Goal: Book appointment/travel/reservation

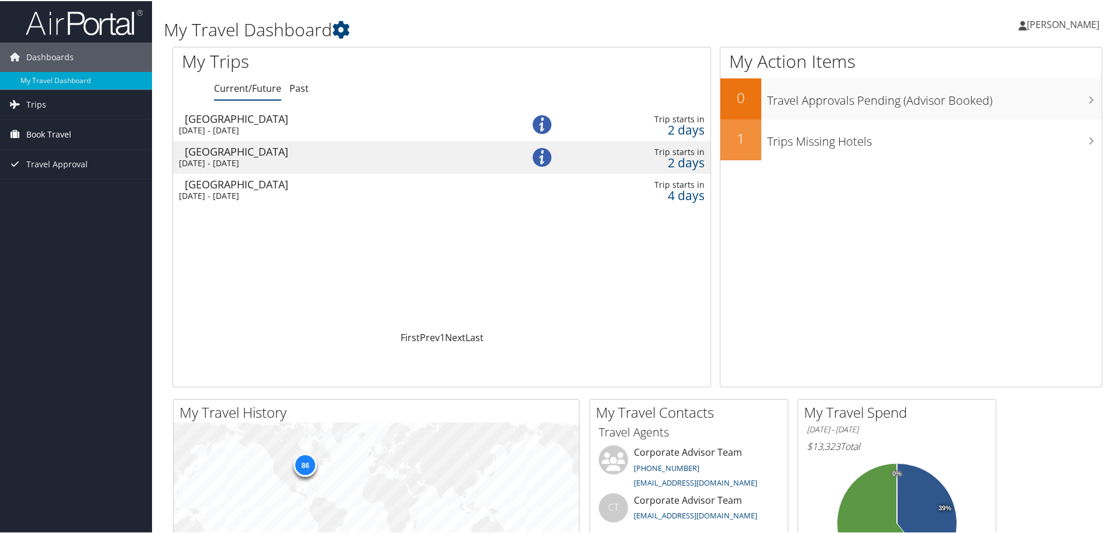
click at [54, 134] on span "Book Travel" at bounding box center [48, 133] width 45 height 29
click at [91, 189] on link "Book/Manage Online Trips" at bounding box center [76, 192] width 152 height 18
